Goal: Transaction & Acquisition: Subscribe to service/newsletter

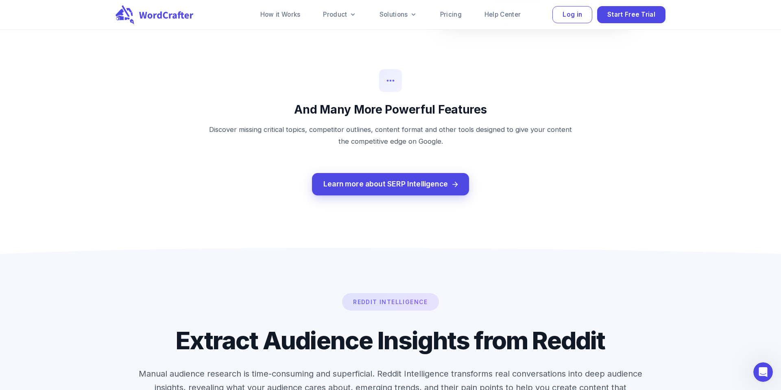
scroll to position [1146, 0]
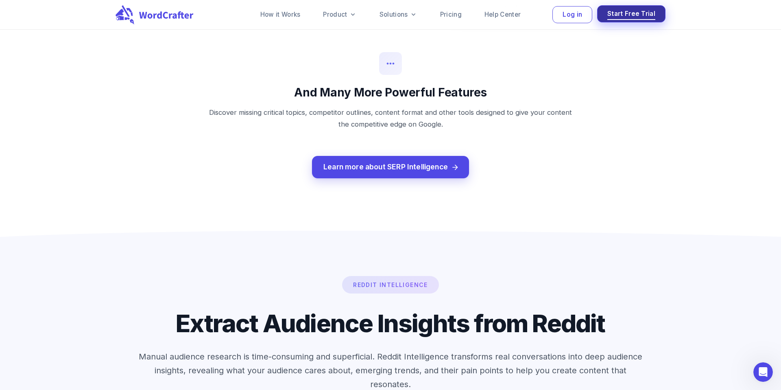
click at [630, 17] on span "Start Free Trial" at bounding box center [631, 14] width 48 height 11
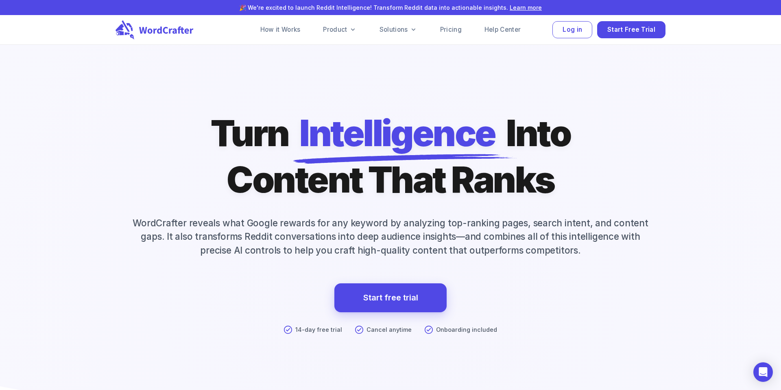
scroll to position [1146, 0]
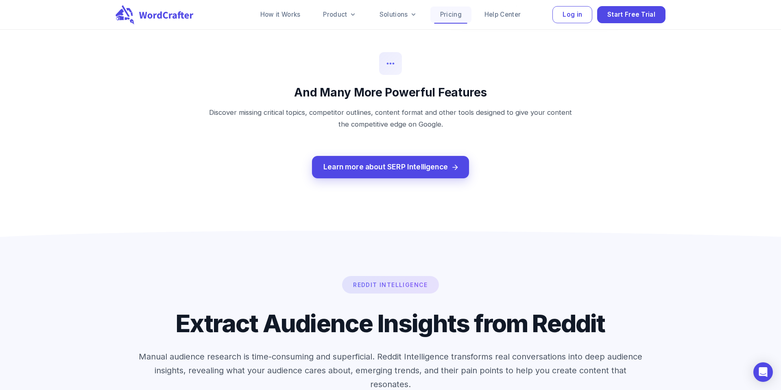
click at [447, 18] on link "Pricing" at bounding box center [450, 15] width 41 height 16
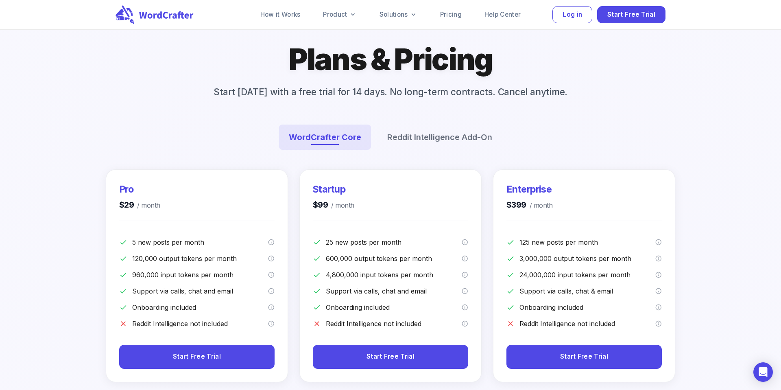
scroll to position [70, 0]
